Goal: Communication & Community: Answer question/provide support

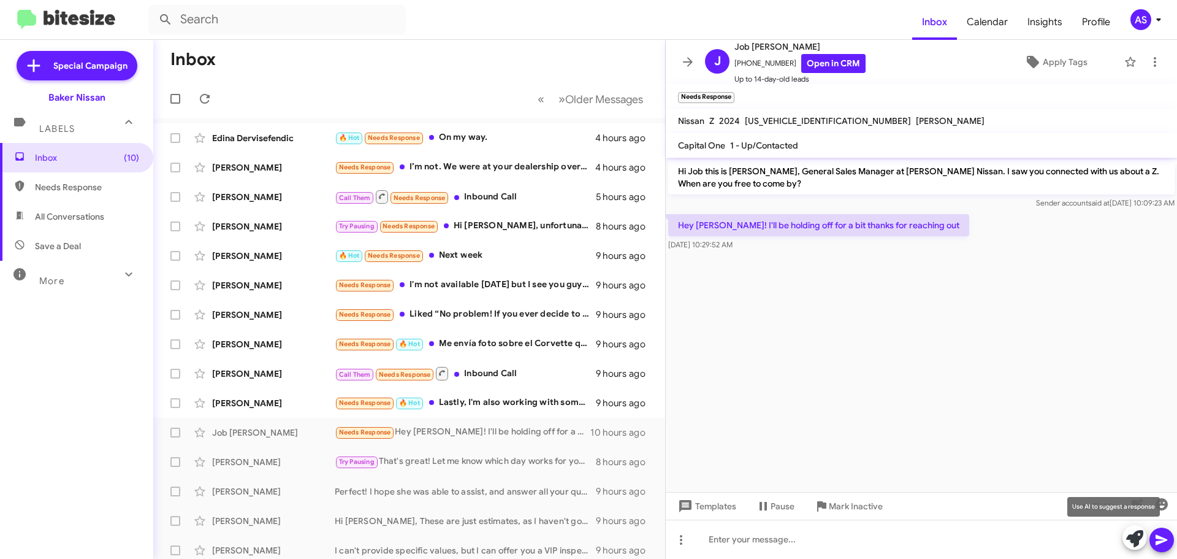
click at [1130, 542] on icon at bounding box center [1134, 538] width 17 height 17
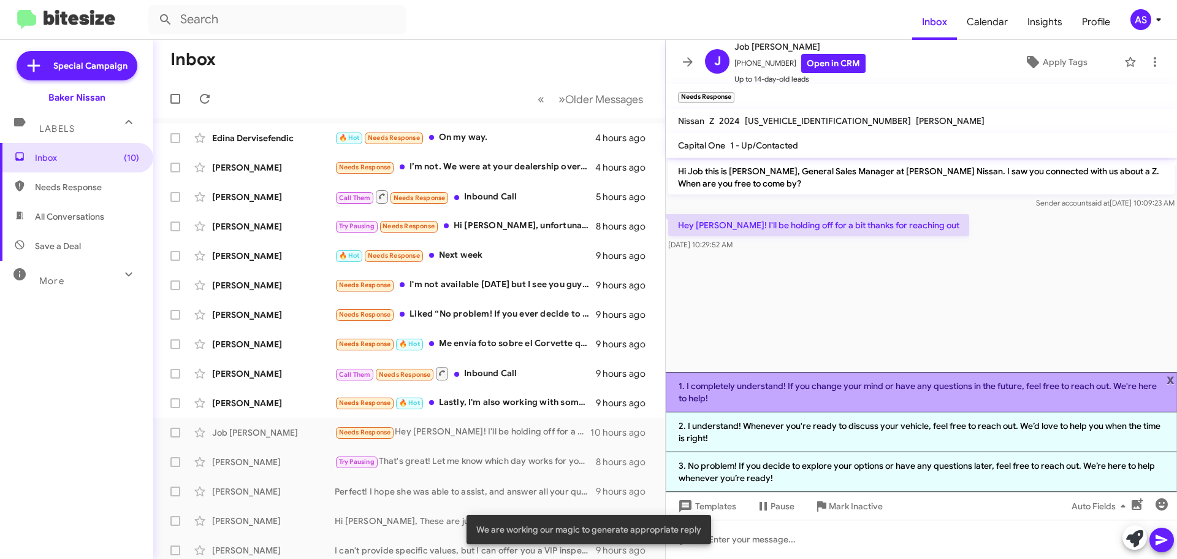
click at [1045, 383] on li "1. I completely understand! If you change your mind or have any questions in th…" at bounding box center [921, 392] width 511 height 40
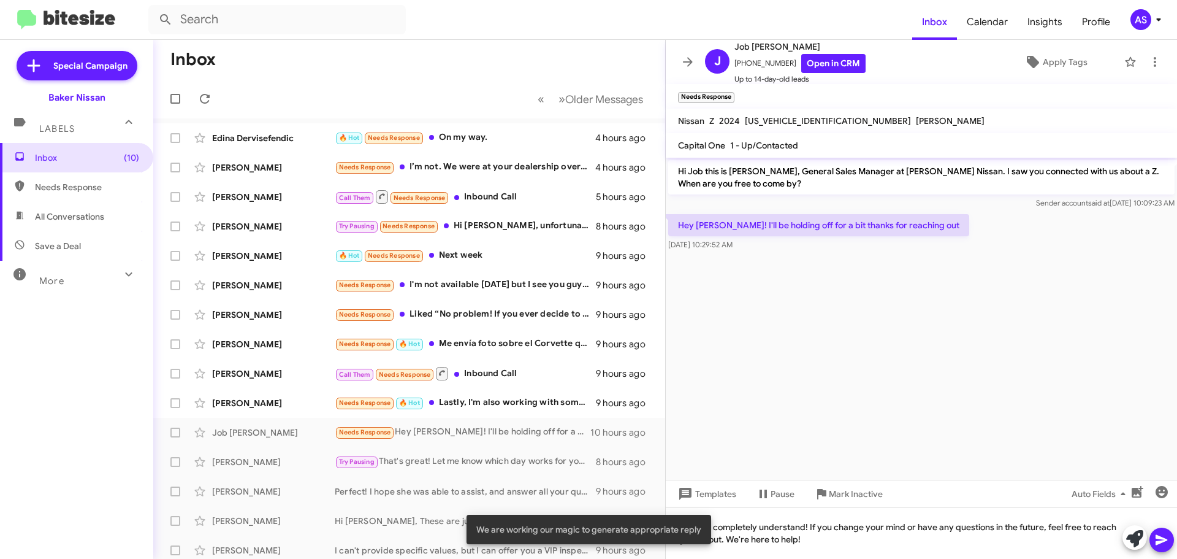
click at [1156, 544] on icon at bounding box center [1162, 540] width 12 height 10
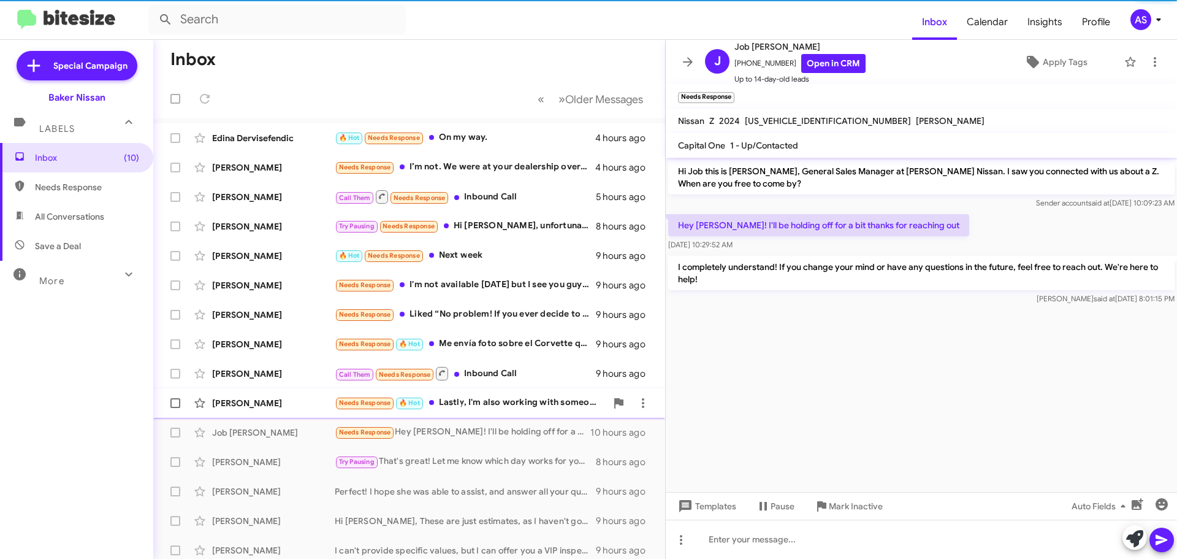
click at [480, 407] on div "Needs Response 🔥 Hot Lastly, I'm also working with someone at Tom Peacock Nissa…" at bounding box center [471, 402] width 272 height 14
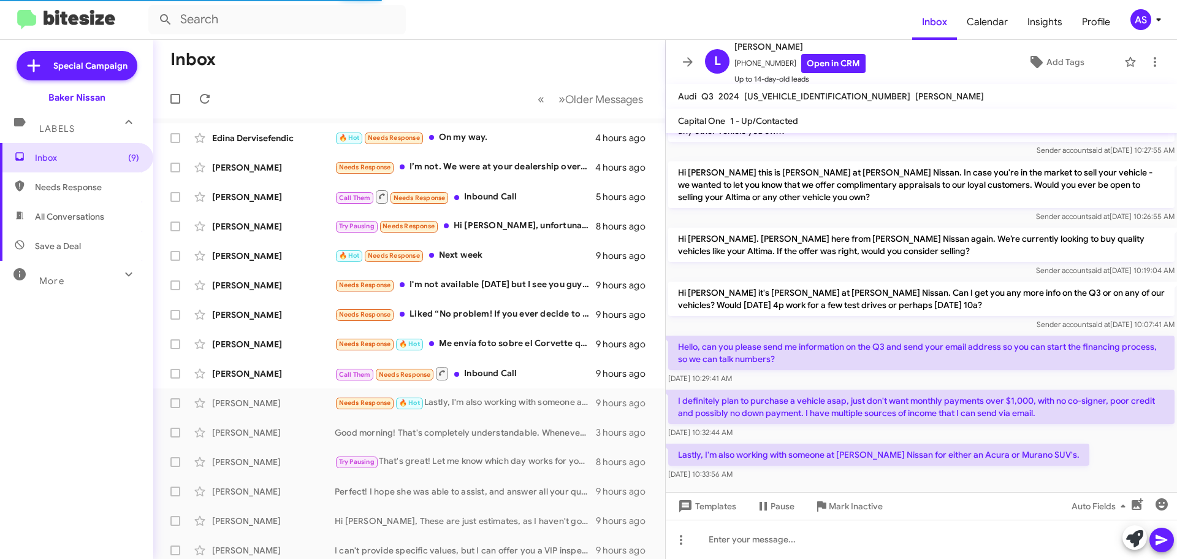
scroll to position [90, 0]
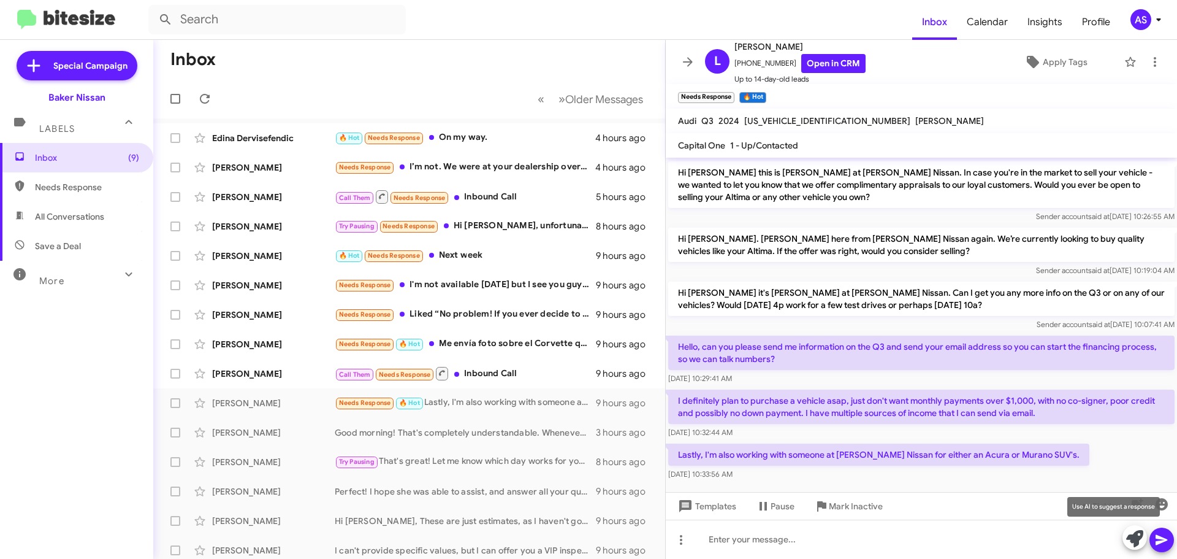
click at [1138, 532] on icon at bounding box center [1134, 538] width 17 height 17
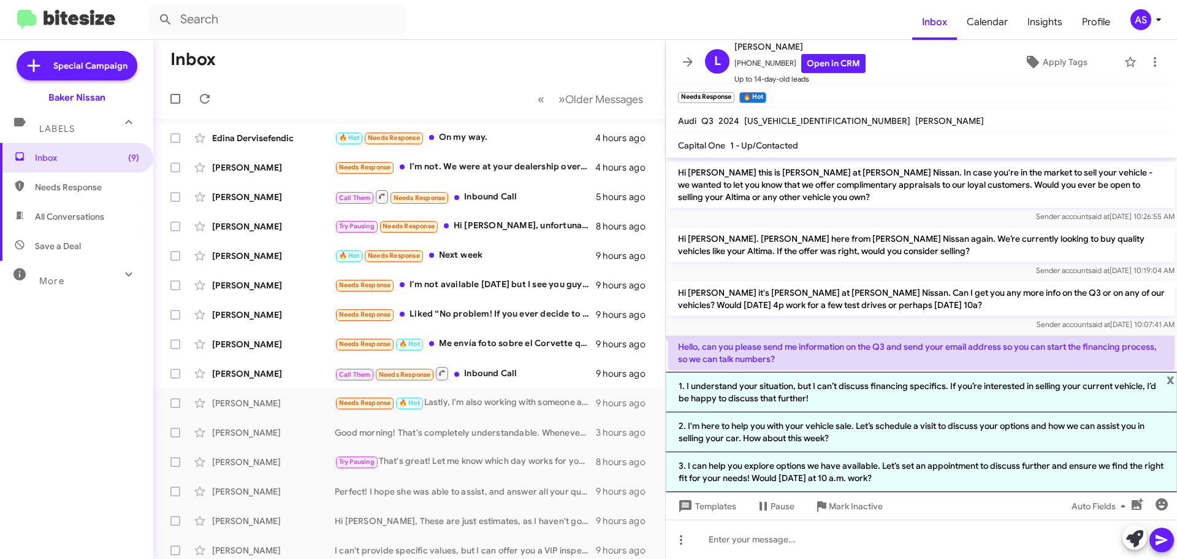
click at [1170, 379] on span "x" at bounding box center [1171, 379] width 8 height 15
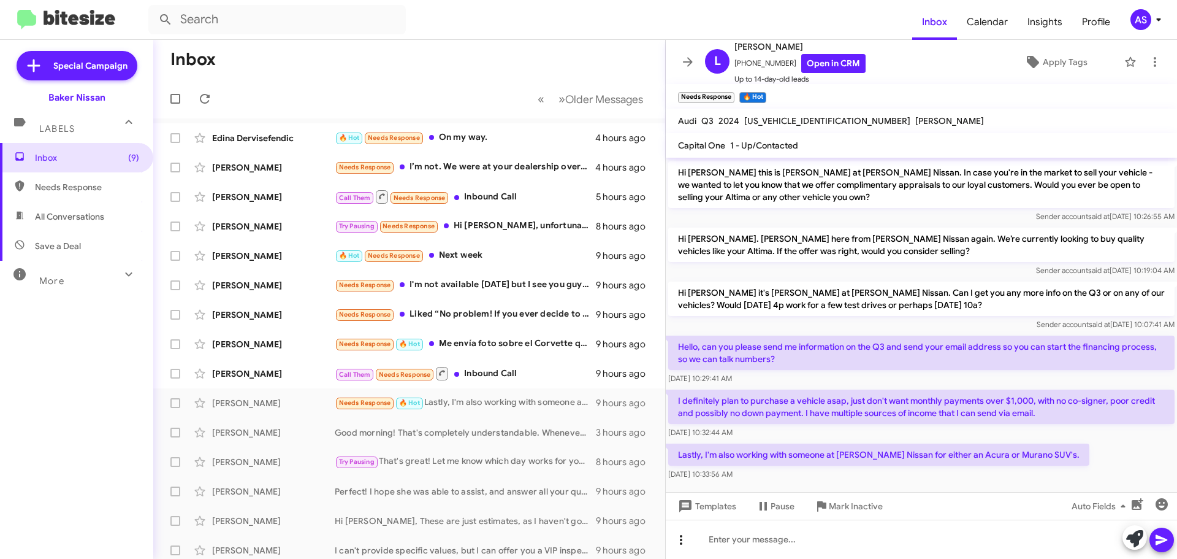
click at [677, 543] on icon at bounding box center [681, 539] width 15 height 15
click at [707, 509] on button "note" at bounding box center [707, 507] width 76 height 29
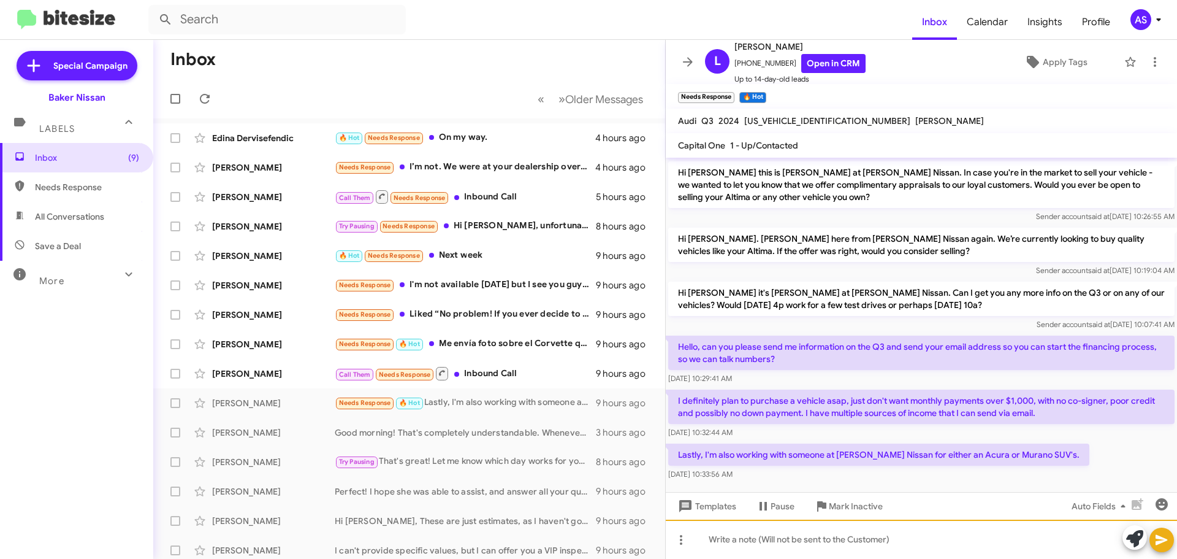
click at [746, 543] on div at bounding box center [921, 538] width 511 height 39
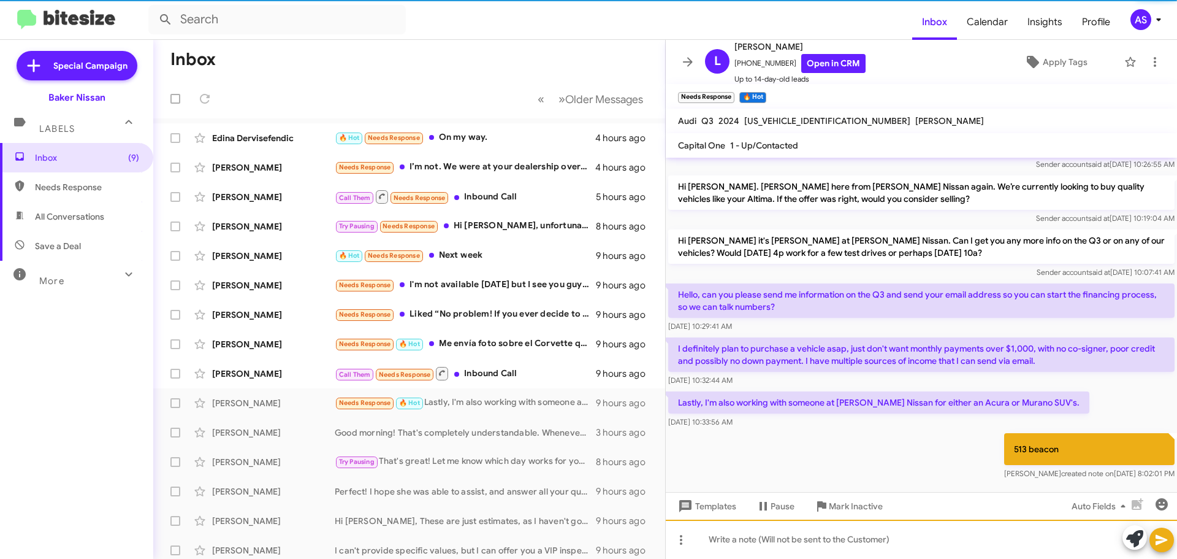
scroll to position [144, 0]
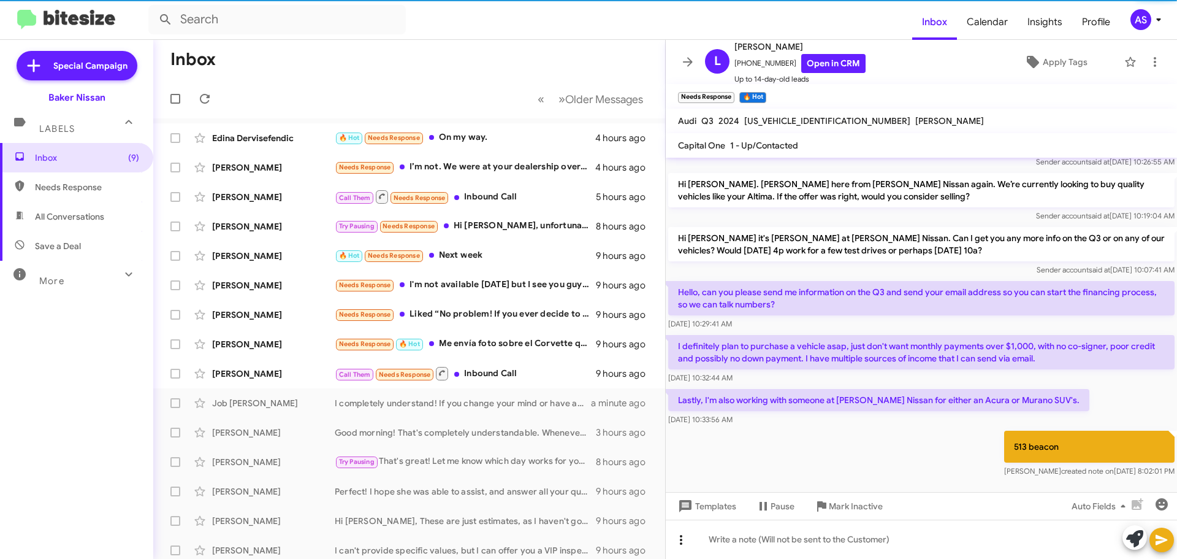
click at [681, 541] on icon at bounding box center [681, 540] width 2 height 10
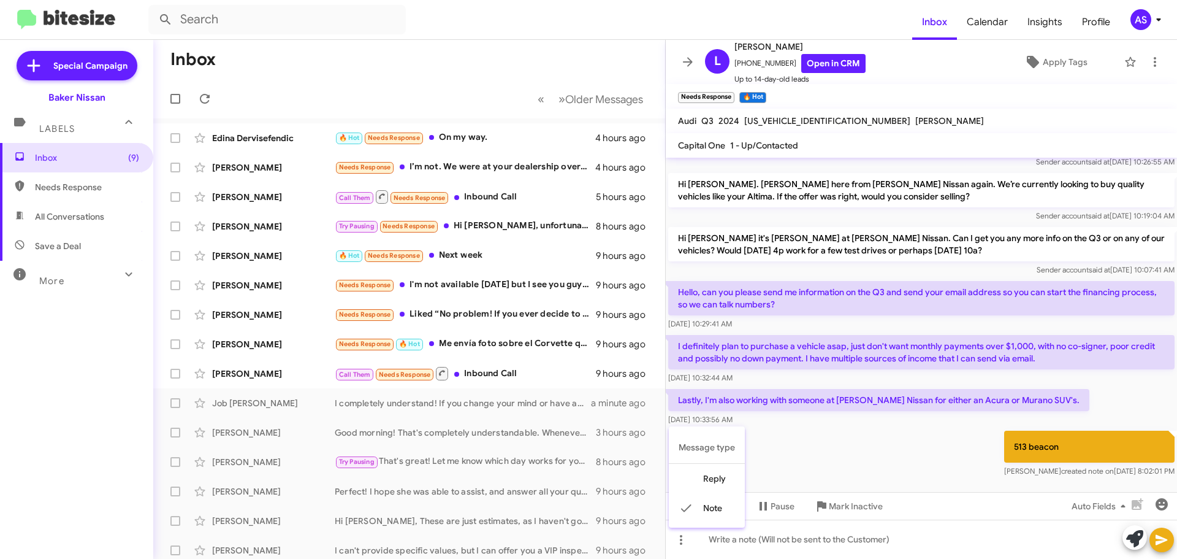
click at [696, 484] on button "reply" at bounding box center [707, 477] width 76 height 29
click at [833, 511] on span "Mark Inactive" at bounding box center [856, 506] width 54 height 22
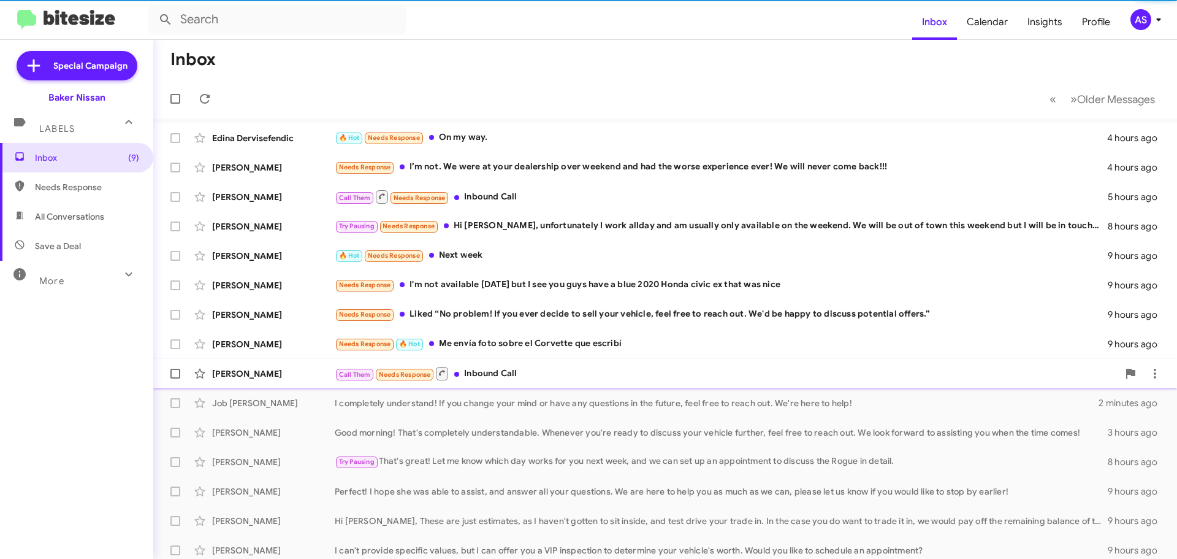
click at [570, 364] on div "Rick Martin Call Them Needs Response Inbound Call 9 hours ago" at bounding box center [665, 373] width 1004 height 25
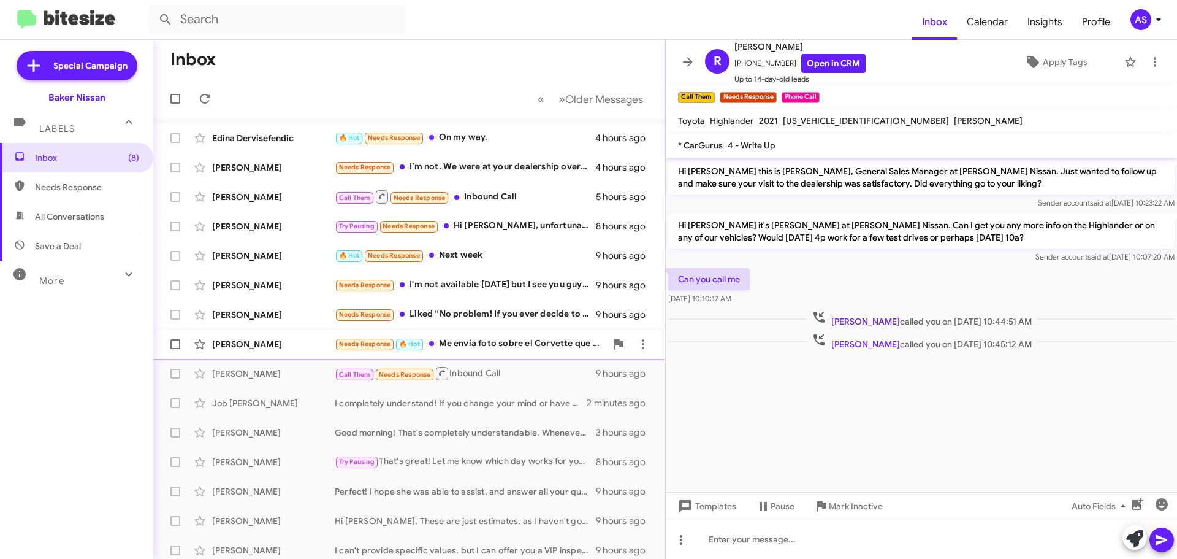
click at [490, 338] on div "Needs Response 🔥 Hot Me envía foto sobre el Corvette que escribí" at bounding box center [471, 344] width 272 height 14
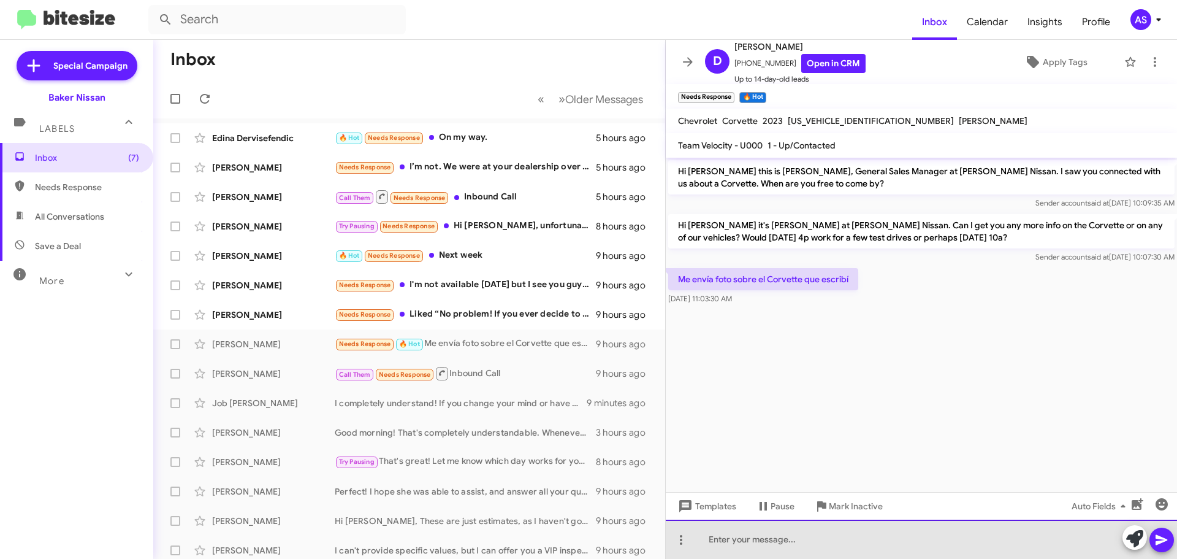
click at [822, 541] on div at bounding box center [921, 538] width 511 height 39
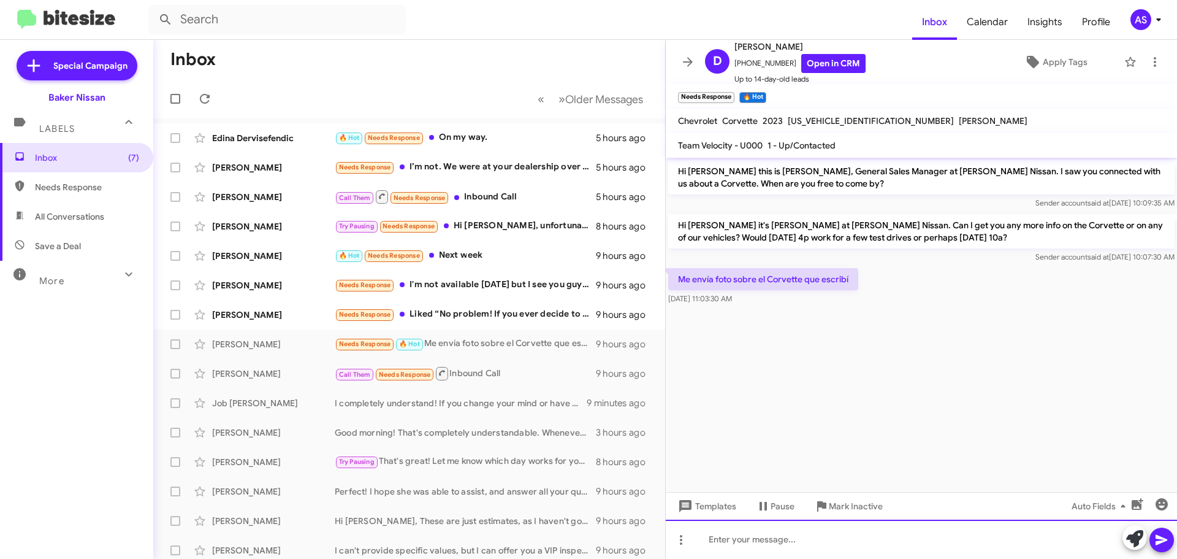
click at [879, 549] on div at bounding box center [921, 538] width 511 height 39
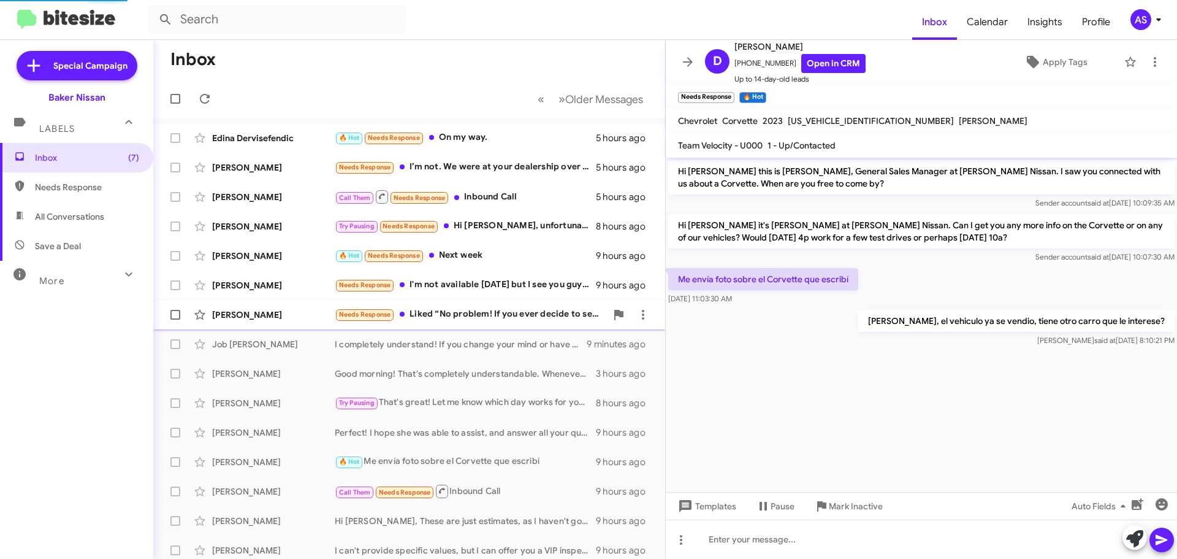
click at [519, 315] on div "Needs Response Liked “No problem! If you ever decide to sell your vehicle, feel…" at bounding box center [471, 314] width 272 height 14
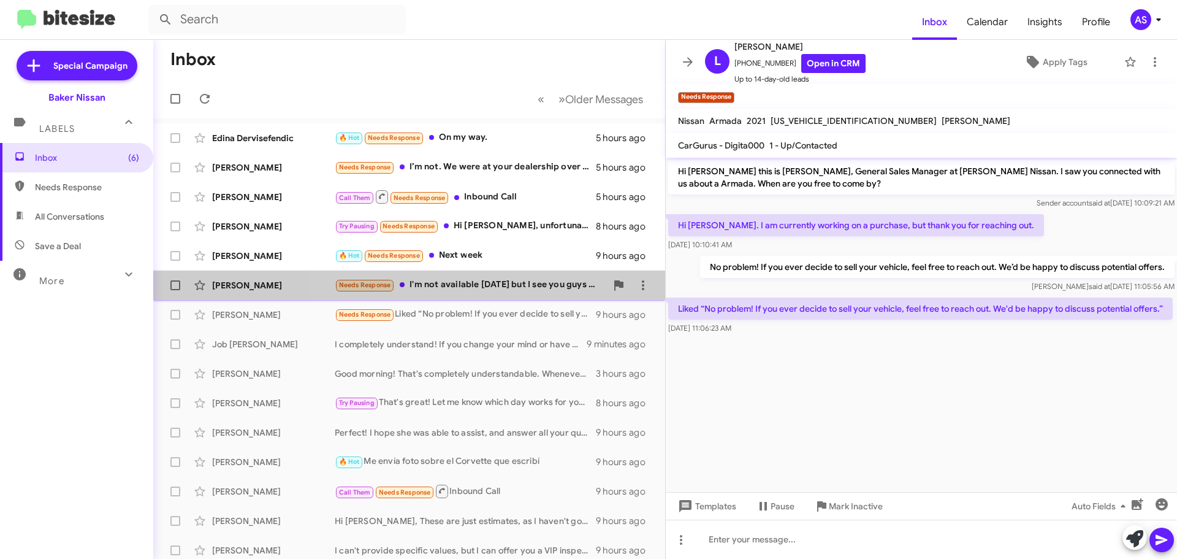
click at [524, 280] on div "Needs Response I'm not available today but I see you guys have a blue 2020 Hond…" at bounding box center [471, 285] width 272 height 14
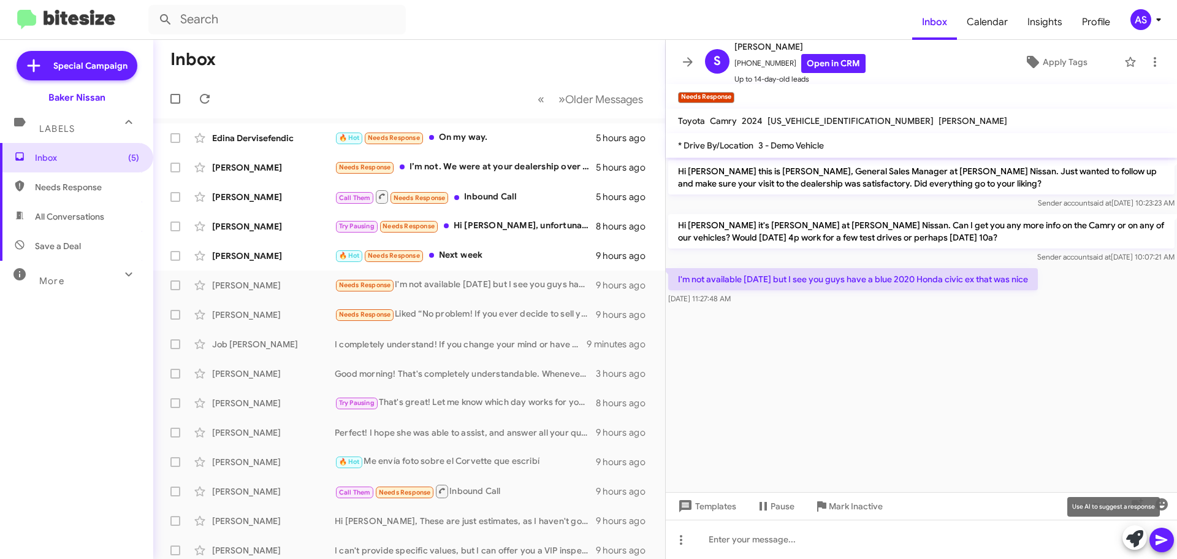
click at [1133, 539] on icon at bounding box center [1134, 538] width 17 height 17
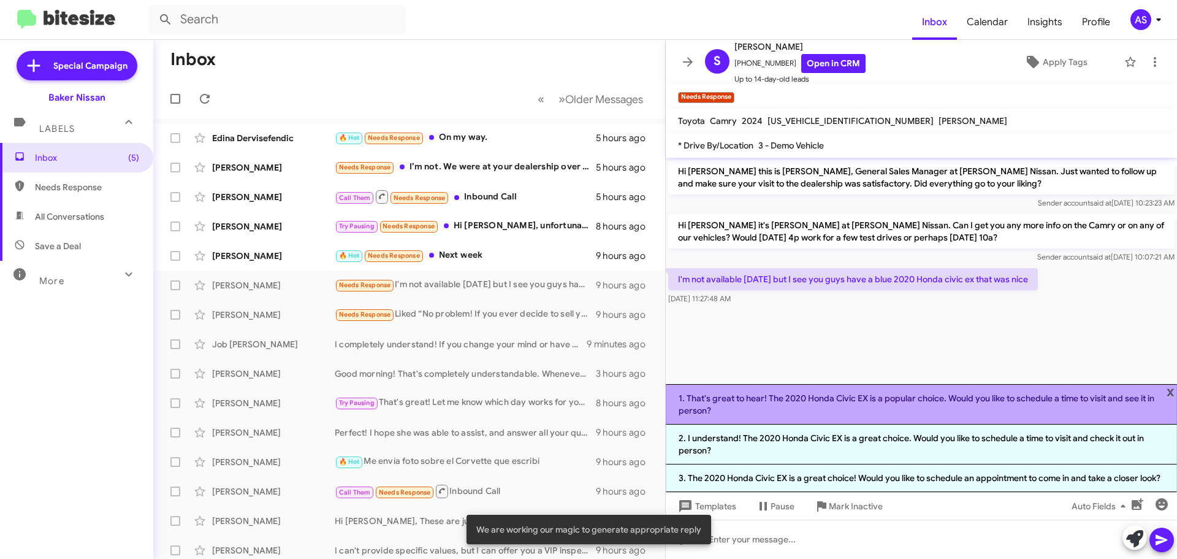
click at [912, 395] on li "1. That's great to hear! The 2020 Honda Civic EX is a popular choice. Would you…" at bounding box center [921, 404] width 511 height 40
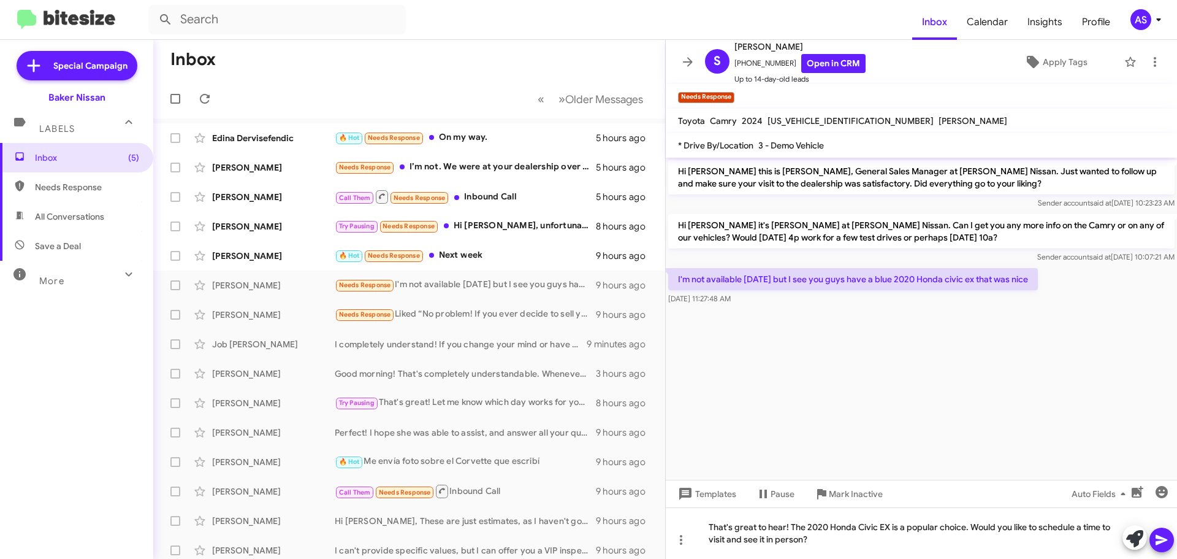
click at [1172, 551] on div at bounding box center [1148, 538] width 51 height 27
click at [1168, 544] on icon at bounding box center [1161, 539] width 15 height 15
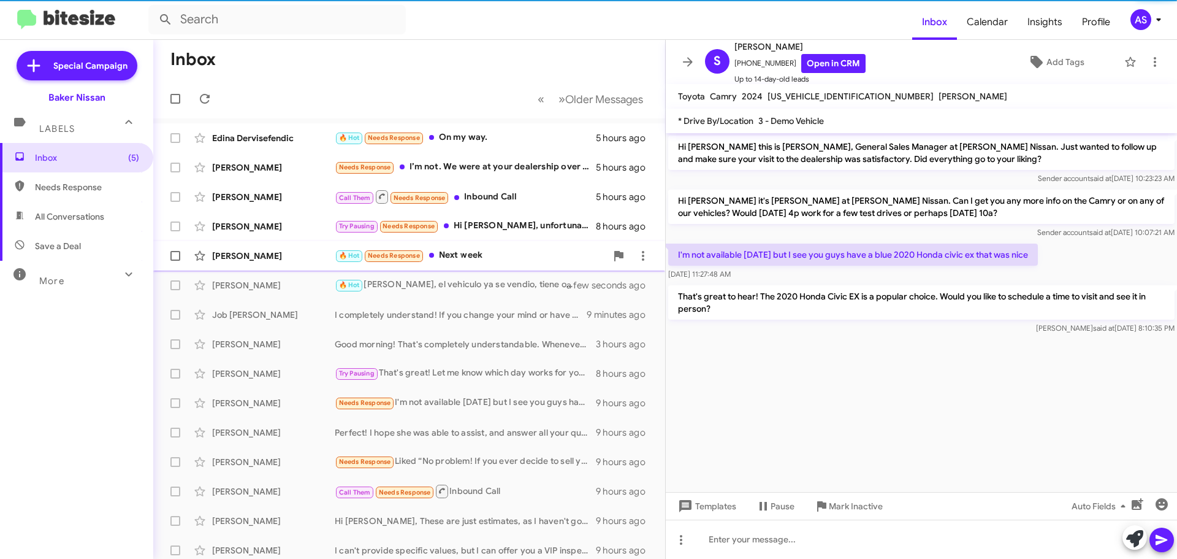
click at [486, 259] on div "🔥 Hot Needs Response Next week" at bounding box center [471, 255] width 272 height 14
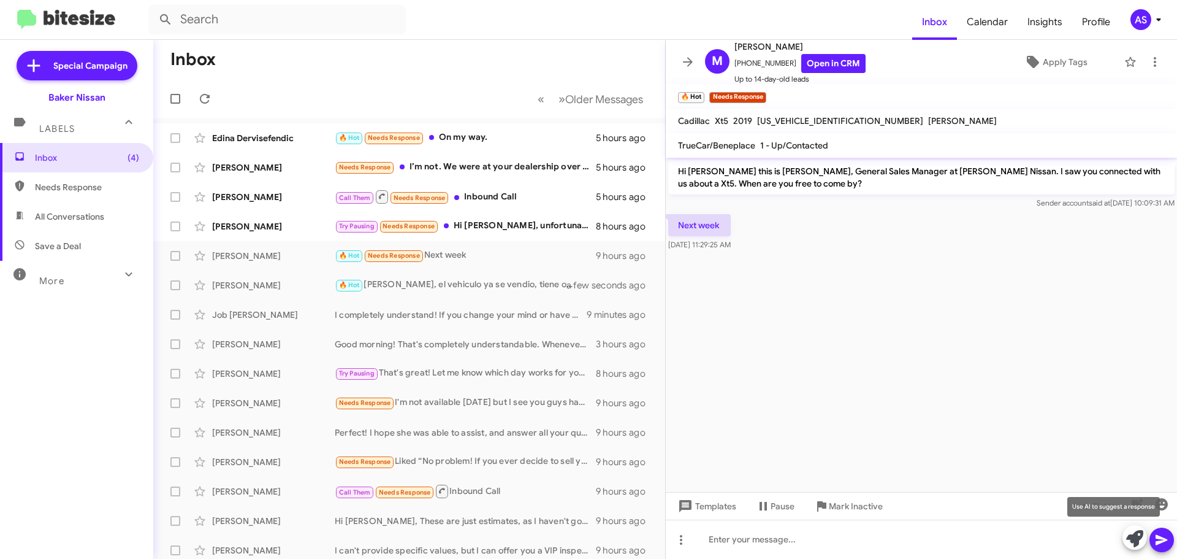
click at [1135, 538] on icon at bounding box center [1134, 538] width 17 height 17
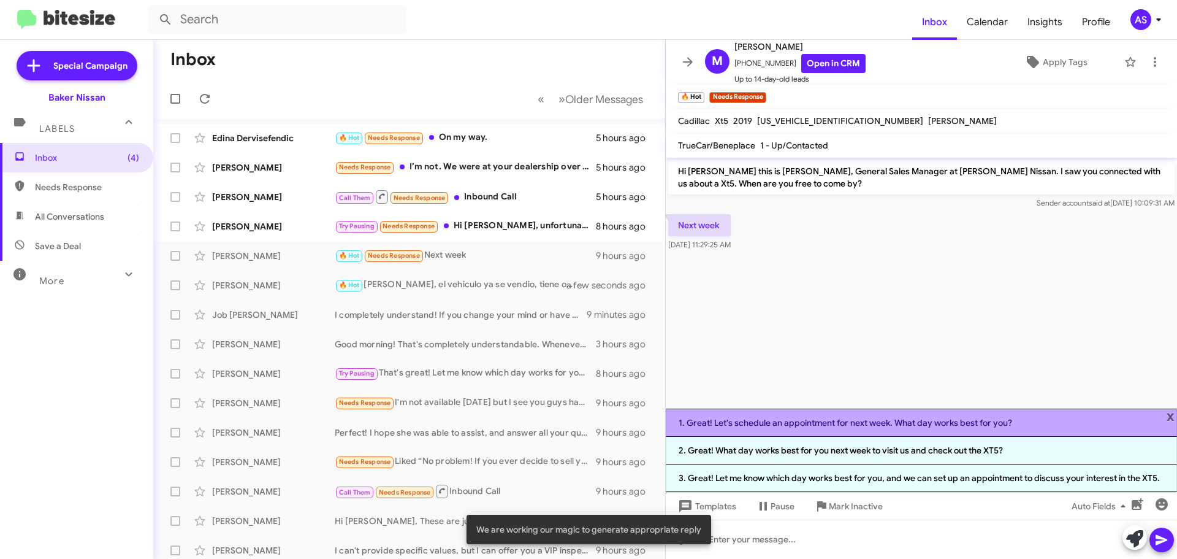
click at [813, 422] on li "1. Great! Let's schedule an appointment for next week. What day works best for …" at bounding box center [921, 422] width 511 height 28
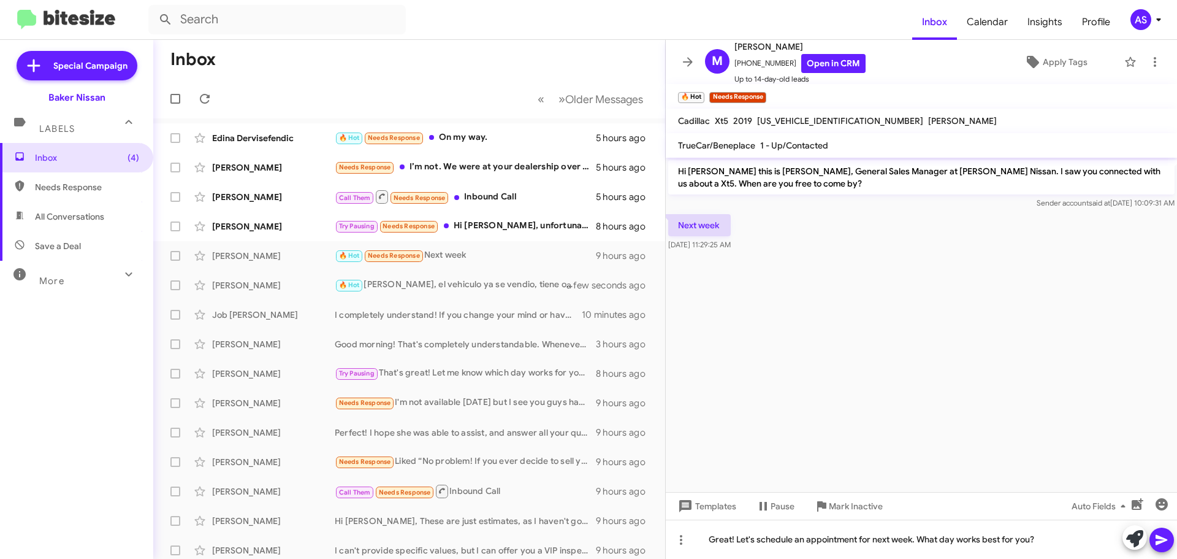
click at [1165, 541] on icon at bounding box center [1162, 540] width 12 height 10
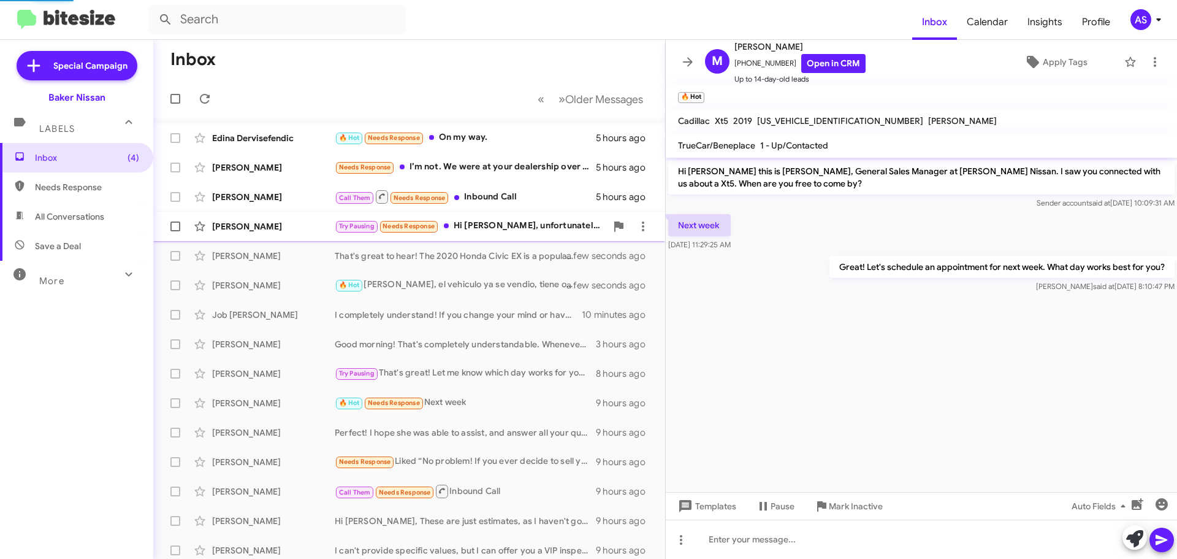
click at [519, 231] on div "Try Pausing Needs Response Hi Shawn, unfortunately I work allday and am usually…" at bounding box center [471, 226] width 272 height 14
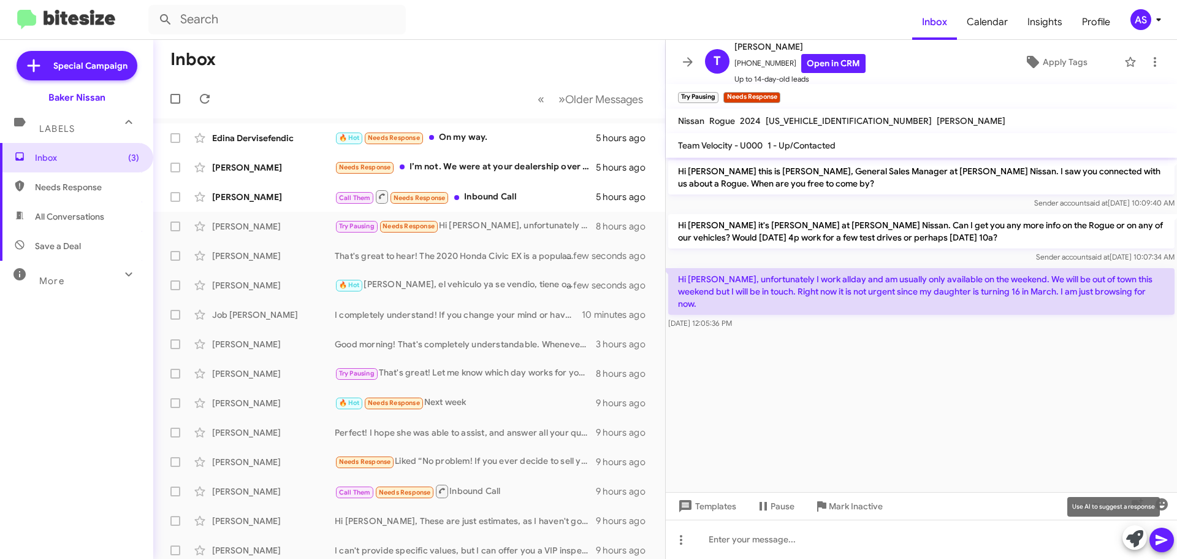
click at [1137, 534] on icon at bounding box center [1134, 538] width 17 height 17
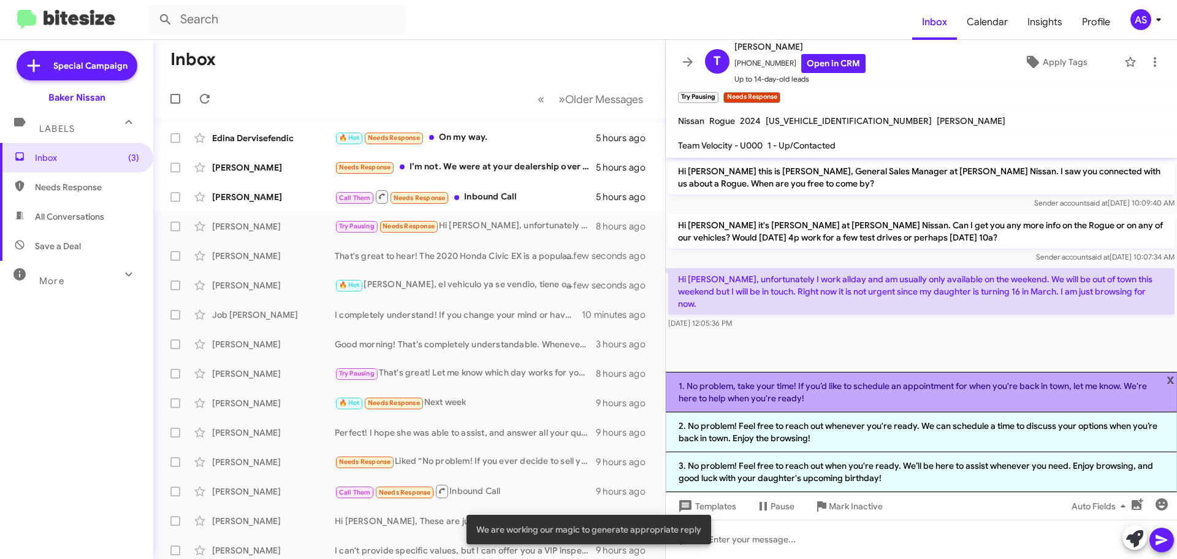
click at [823, 397] on li "1. No problem, take your time! If you’d like to schedule an appointment for whe…" at bounding box center [921, 392] width 511 height 40
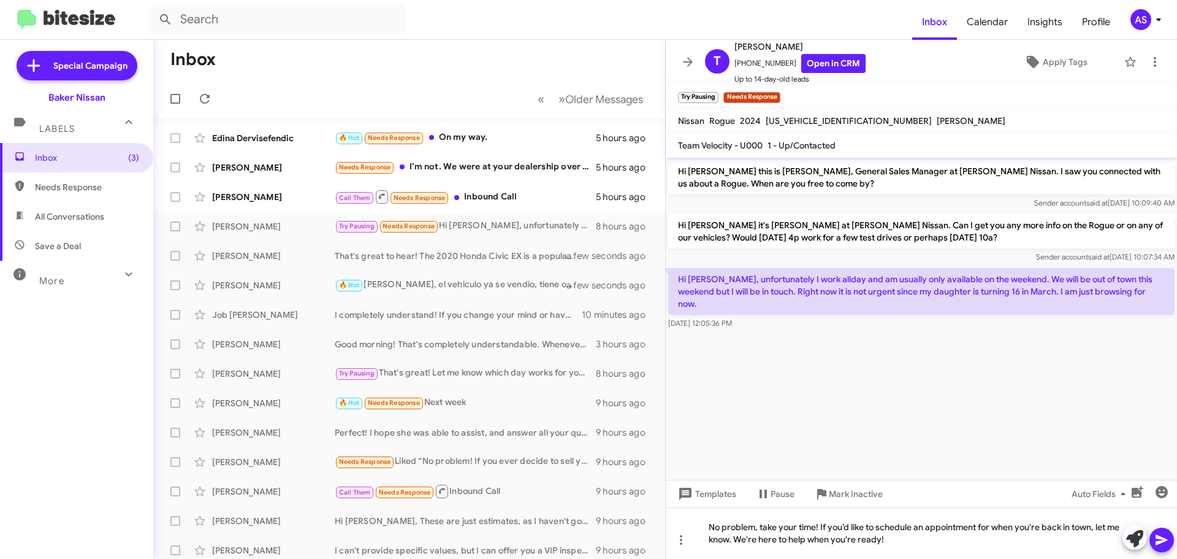
click at [1163, 537] on icon at bounding box center [1161, 539] width 15 height 15
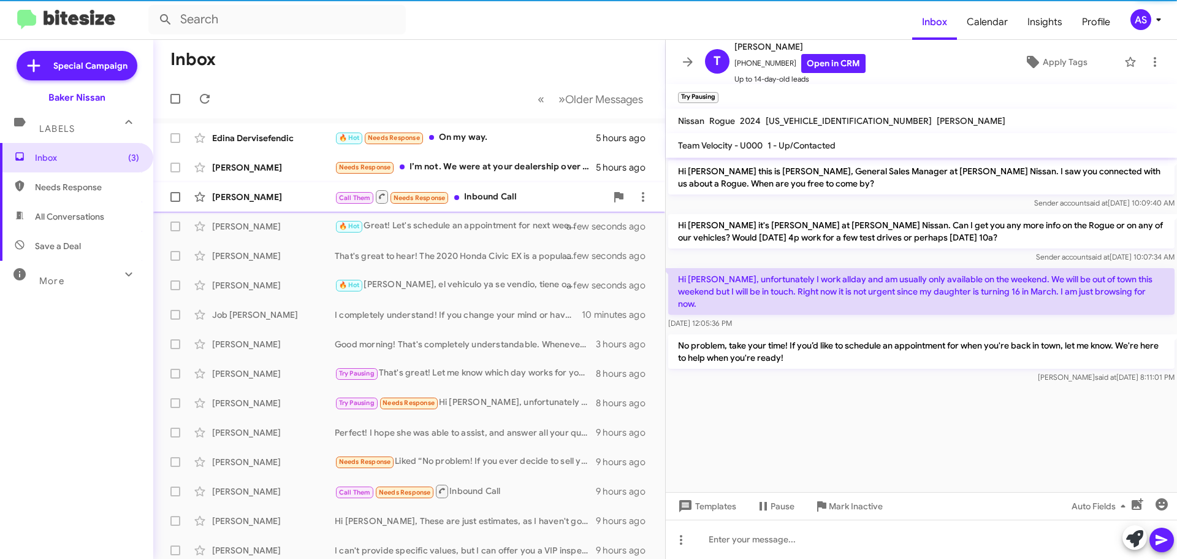
click at [489, 196] on div "Call Them Needs Response Inbound Call" at bounding box center [471, 196] width 272 height 15
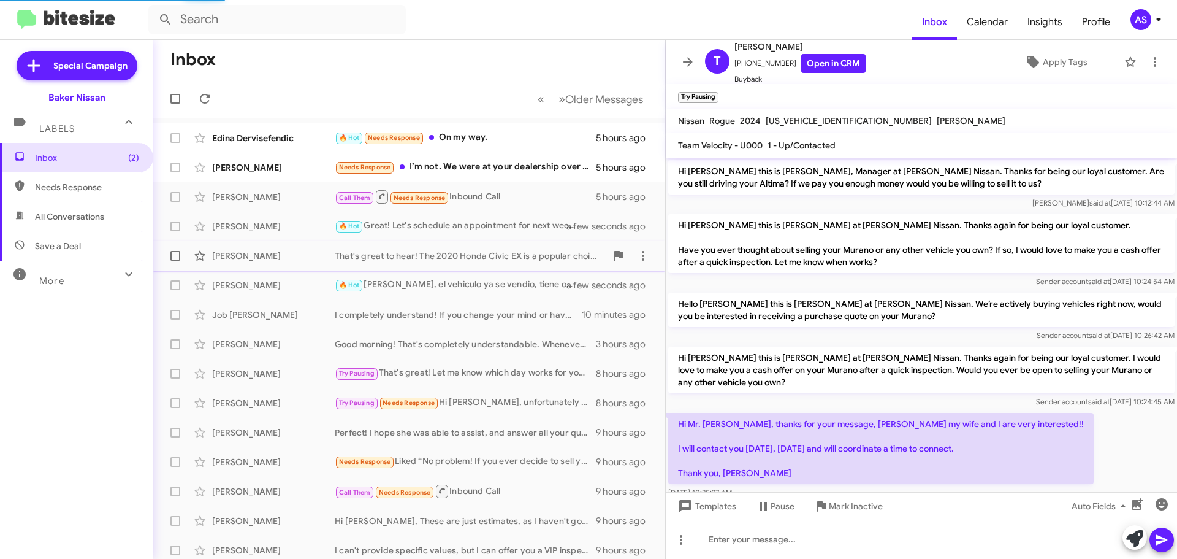
scroll to position [122, 0]
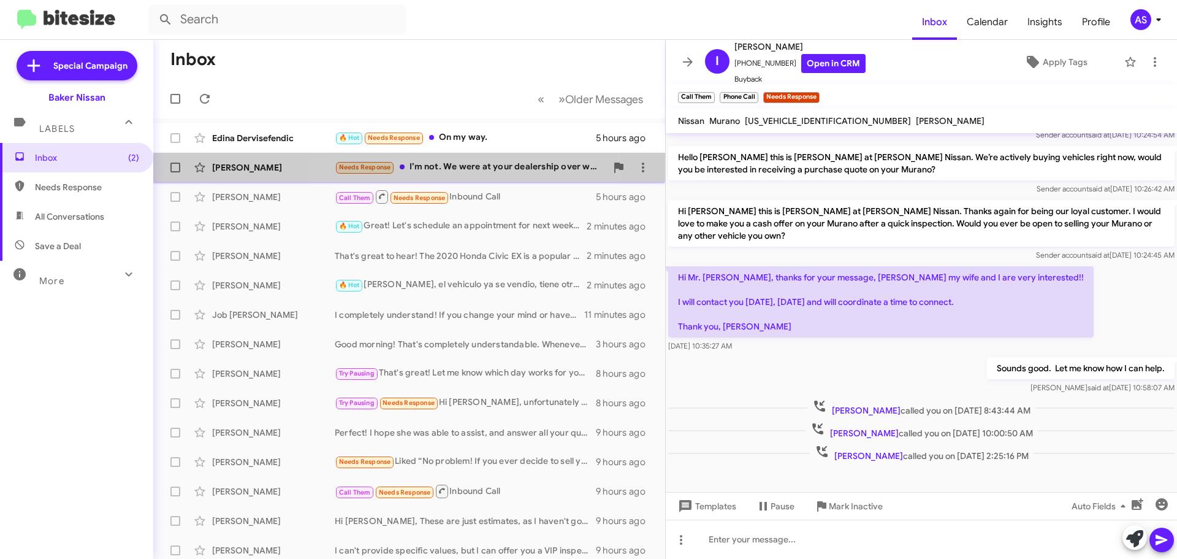
click at [476, 170] on div "Needs Response I’m not. We were at your dealership over weekend and had the wor…" at bounding box center [471, 167] width 272 height 14
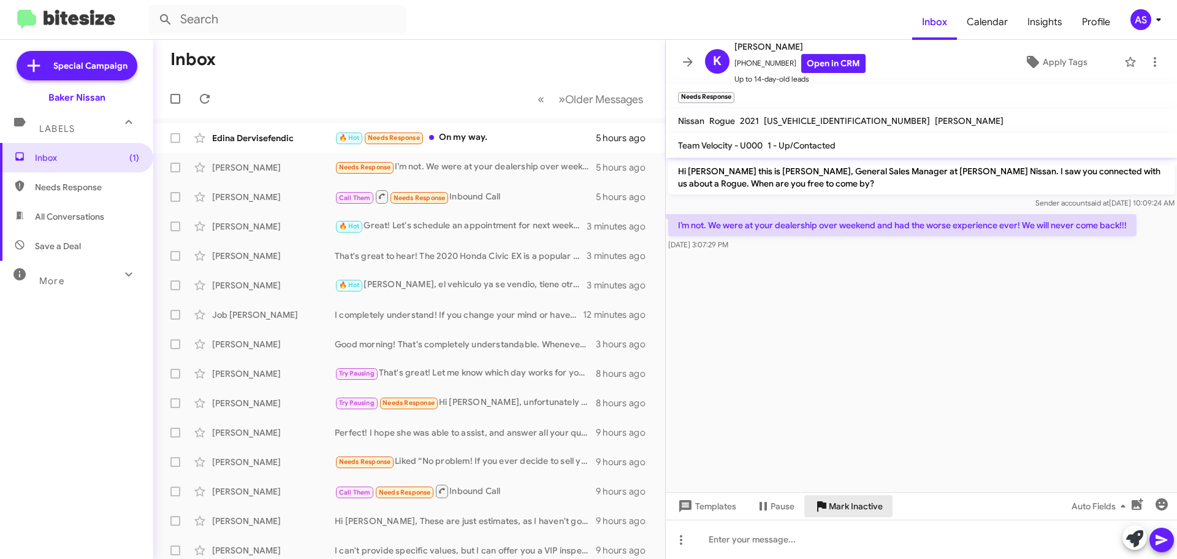
click at [860, 503] on span "Mark Inactive" at bounding box center [856, 506] width 54 height 22
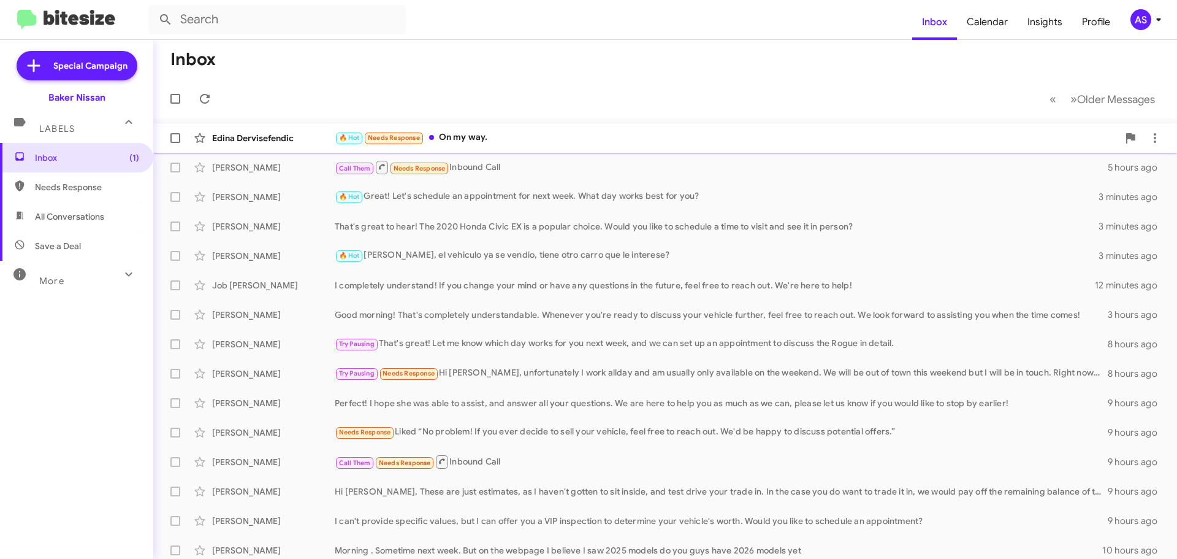
click at [451, 140] on div "🔥 Hot Needs Response On my way." at bounding box center [727, 138] width 784 height 14
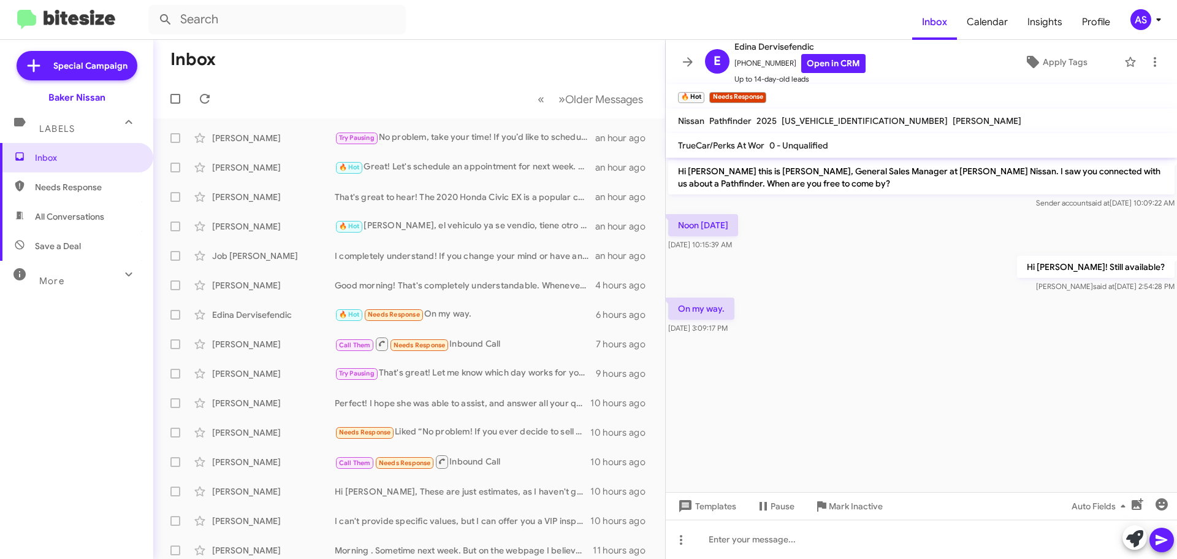
click at [946, 417] on cdk-virtual-scroll-viewport "Hi [PERSON_NAME] this is [PERSON_NAME], General Sales Manager at [PERSON_NAME] …" at bounding box center [921, 325] width 511 height 334
click at [940, 283] on div "Hi [PERSON_NAME]! Still available? [PERSON_NAME] said at [DATE] 2:54:28 PM" at bounding box center [921, 274] width 511 height 42
click at [775, 269] on div "Hi [PERSON_NAME]! Still available? [PERSON_NAME] said at [DATE] 2:54:28 PM" at bounding box center [921, 274] width 511 height 42
